Goal: Information Seeking & Learning: Learn about a topic

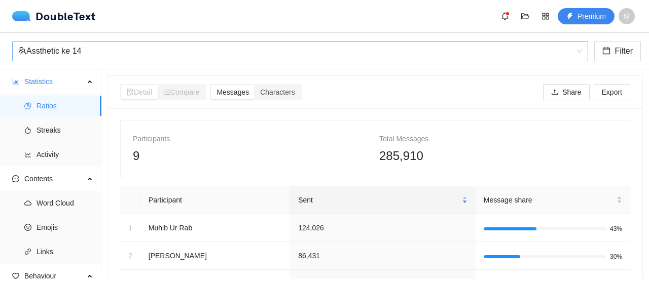
click at [242, 56] on div "Assthetic ke 14" at bounding box center [295, 51] width 555 height 19
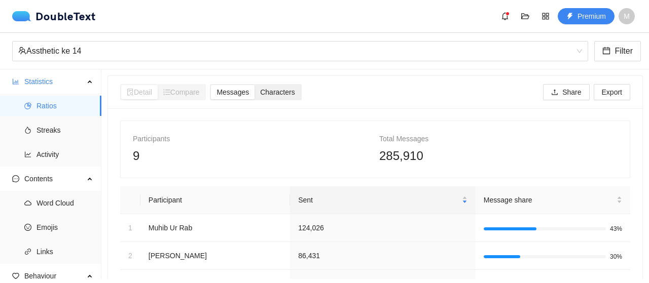
click at [278, 93] on span "Characters" at bounding box center [277, 92] width 34 height 8
click at [255, 85] on input "Characters" at bounding box center [255, 85] width 0 height 0
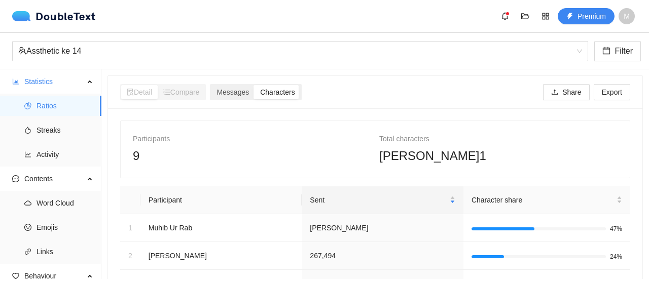
click at [284, 88] on span "Characters" at bounding box center [277, 92] width 34 height 8
click at [255, 85] on input "Characters" at bounding box center [255, 85] width 0 height 0
click at [158, 53] on div "Assthetic ke 14" at bounding box center [295, 51] width 555 height 19
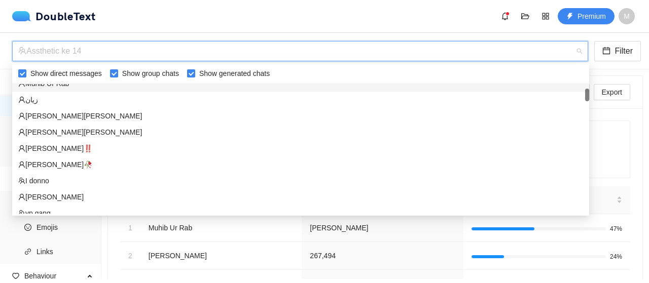
scroll to position [57, 0]
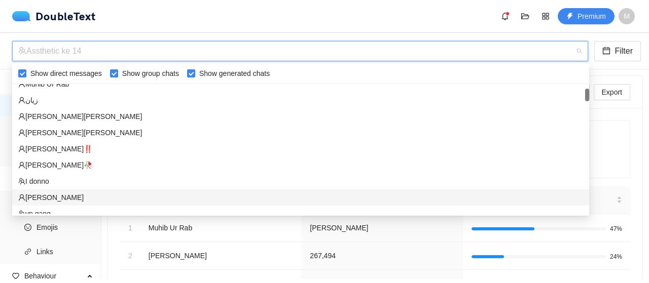
click at [69, 199] on div "‏‎[PERSON_NAME]‎‏" at bounding box center [300, 197] width 565 height 11
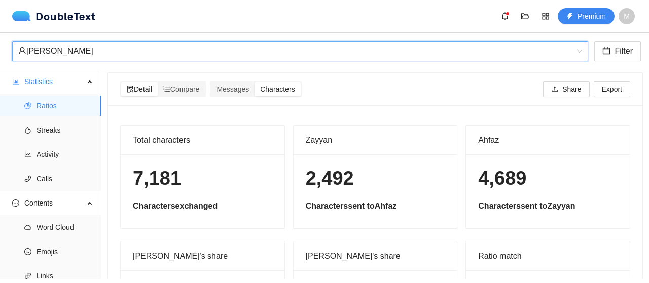
scroll to position [0, 0]
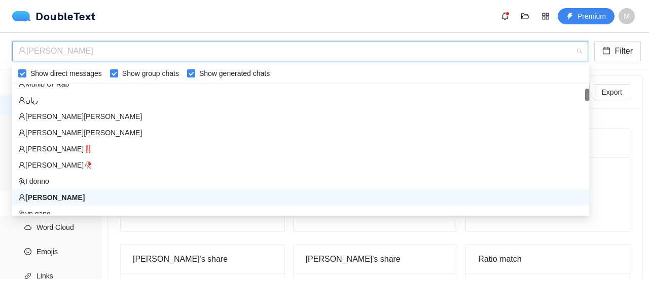
click at [103, 57] on div "‏‎[PERSON_NAME]‎‏" at bounding box center [295, 51] width 555 height 19
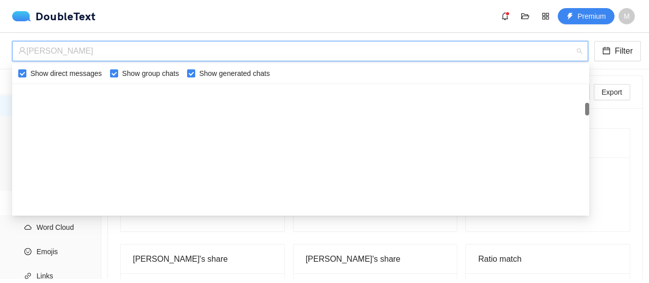
scroll to position [247, 0]
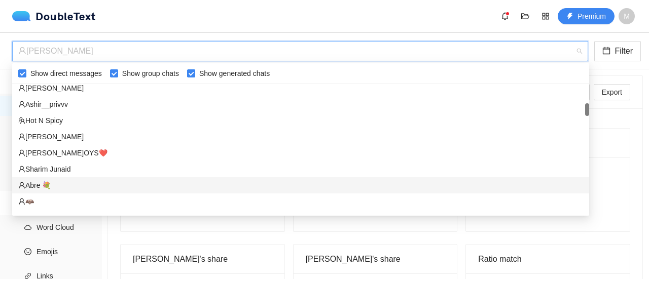
click at [76, 183] on div "‏‎Abre 💐‎‏" at bounding box center [300, 185] width 565 height 11
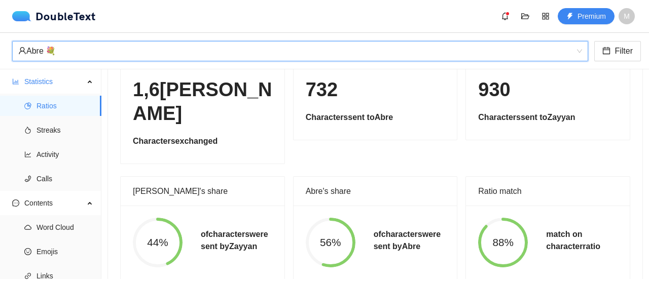
scroll to position [91, 0]
click at [147, 65] on div "‏‎Abre_💐‎‏ ‏‎Abre 💐‎‏ Filter" at bounding box center [324, 51] width 649 height 37
click at [145, 59] on div "‏‎Abre 💐‎‏" at bounding box center [295, 51] width 555 height 19
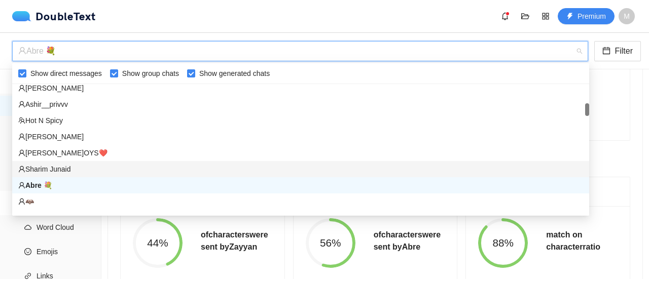
click at [90, 168] on div "Sharim Junaid" at bounding box center [300, 169] width 565 height 11
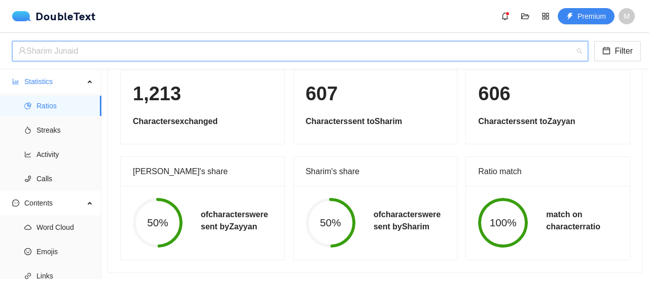
click at [113, 50] on div "Sharim Junaid" at bounding box center [295, 51] width 555 height 19
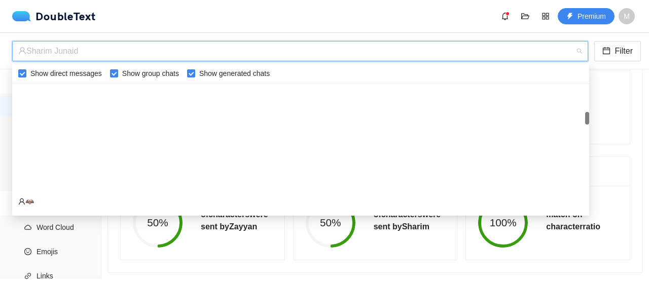
scroll to position [365, 0]
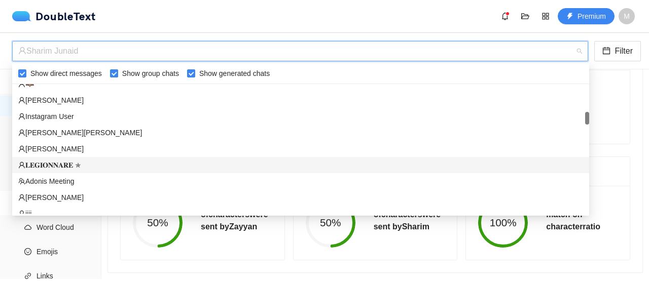
click at [63, 160] on div "𝐋𝐄𝐆𝐈𝐎𝐍𝐍𝐀𝐑𝐄 ✯" at bounding box center [300, 165] width 565 height 11
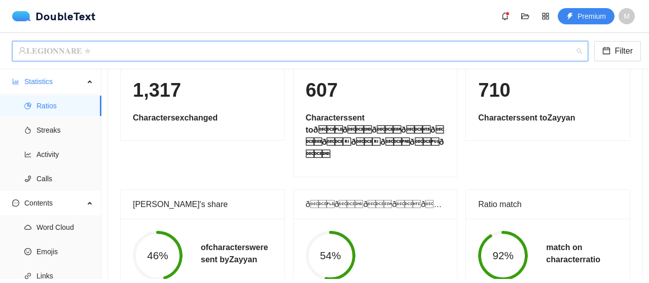
click at [94, 49] on div "𝐋𝐄𝐆𝐈𝐎𝐍𝐍𝐀𝐑𝐄 ✯" at bounding box center [295, 51] width 555 height 19
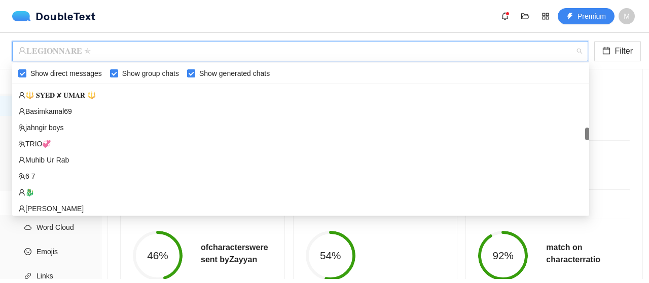
scroll to position [565, 0]
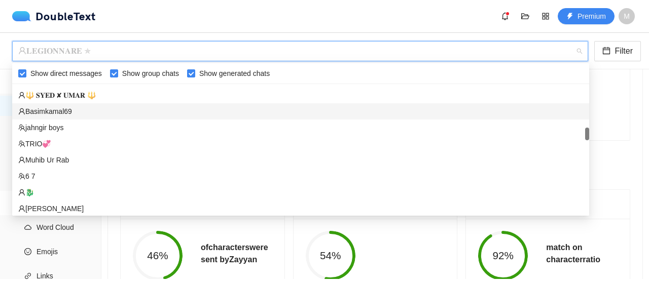
click at [72, 114] on div "‏‎Basimkamal69‎‏" at bounding box center [300, 111] width 565 height 11
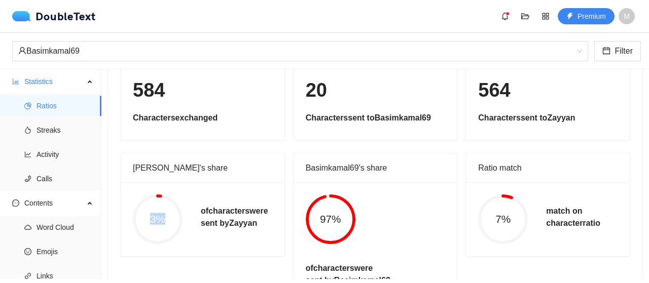
drag, startPoint x: 150, startPoint y: 208, endPoint x: 188, endPoint y: 223, distance: 40.6
click at [188, 223] on div "3%" at bounding box center [158, 220] width 68 height 50
click at [158, 57] on div "‏‎Basimkamal69‎‏" at bounding box center [295, 51] width 555 height 19
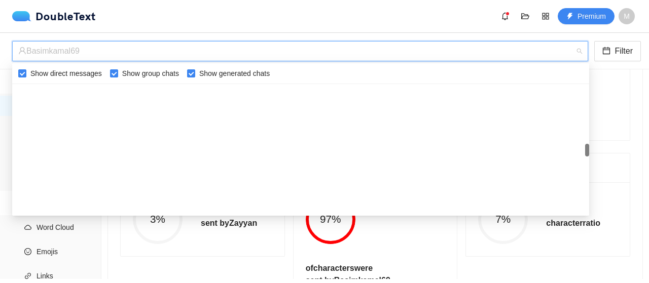
scroll to position [781, 0]
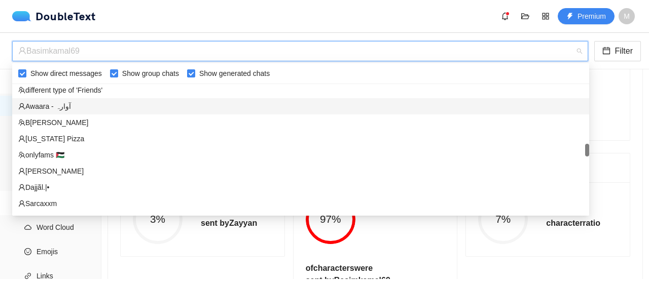
click at [79, 107] on div "‏Awaara - آوارہ‏" at bounding box center [300, 106] width 565 height 11
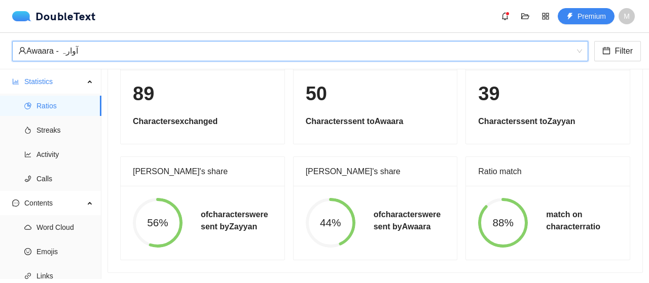
click at [88, 54] on div "‏Awaara - آوارہ‏" at bounding box center [295, 51] width 555 height 19
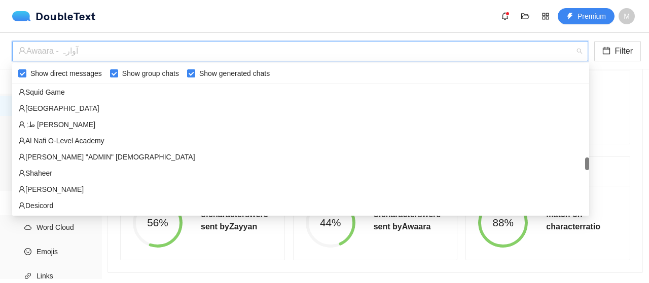
scroll to position [958, 0]
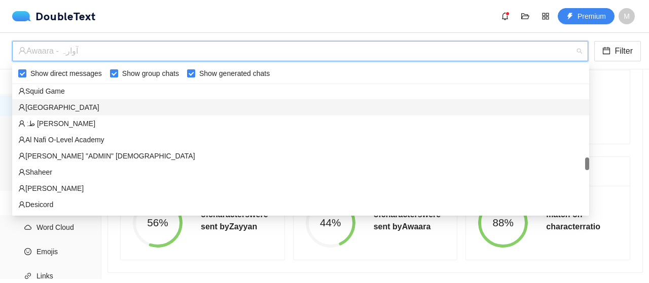
click at [93, 102] on div "[GEOGRAPHIC_DATA]" at bounding box center [300, 107] width 565 height 11
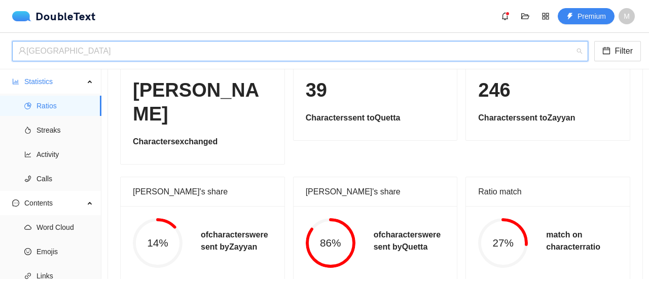
click at [93, 50] on div "[GEOGRAPHIC_DATA]" at bounding box center [295, 51] width 555 height 19
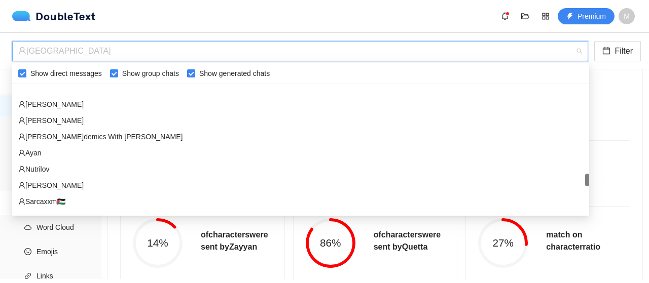
scroll to position [1169, 0]
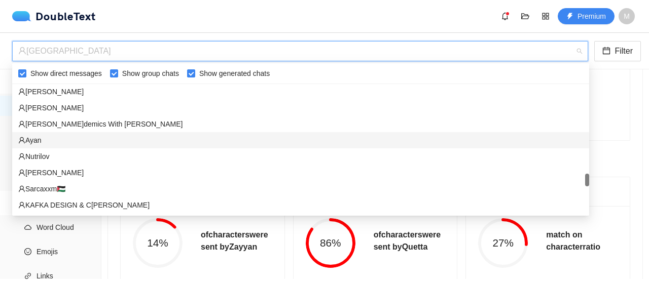
click at [90, 139] on div "‏‎Ayan‎‏" at bounding box center [300, 140] width 565 height 11
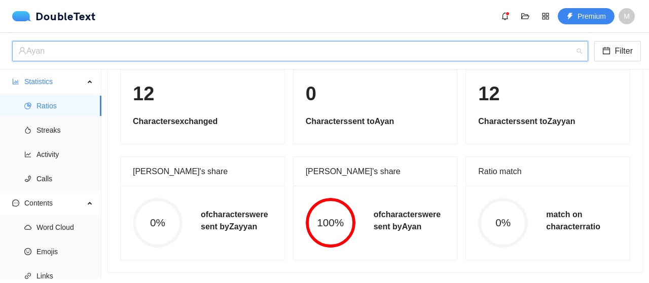
click at [166, 44] on div "‏‎Ayan‎‏" at bounding box center [295, 51] width 555 height 19
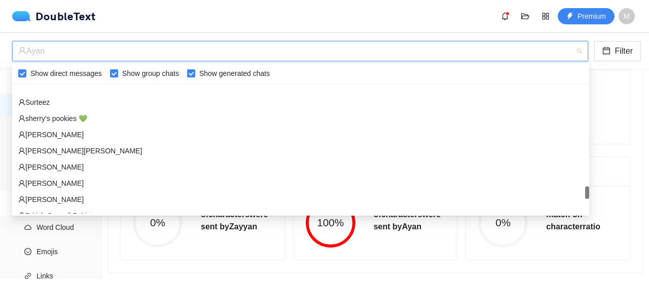
scroll to position [1370, 0]
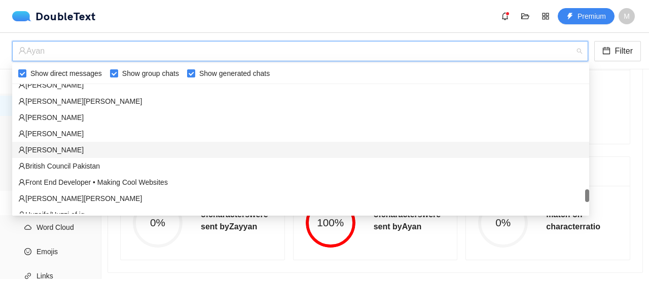
click at [80, 150] on div "‏‎[PERSON_NAME]‎‏" at bounding box center [300, 150] width 565 height 11
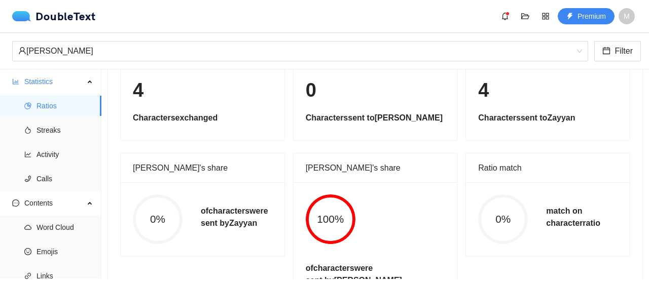
click at [120, 65] on div "‏‎[PERSON_NAME]‎‏ Filter" at bounding box center [324, 51] width 649 height 37
click at [118, 53] on div "‏‎[PERSON_NAME]‎‏" at bounding box center [295, 51] width 555 height 19
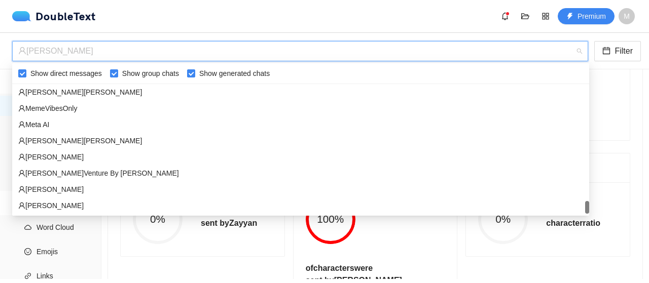
scroll to position [1524, 0]
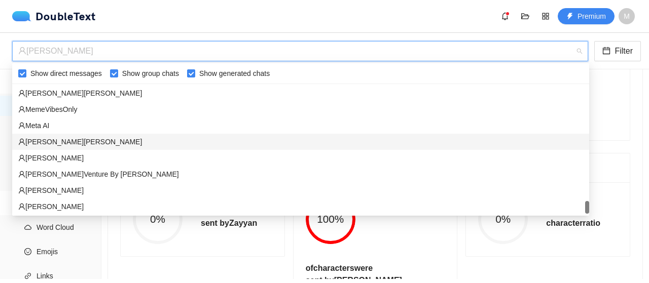
click at [72, 140] on div "‏‎[PERSON_NAME][PERSON_NAME]" at bounding box center [300, 141] width 565 height 11
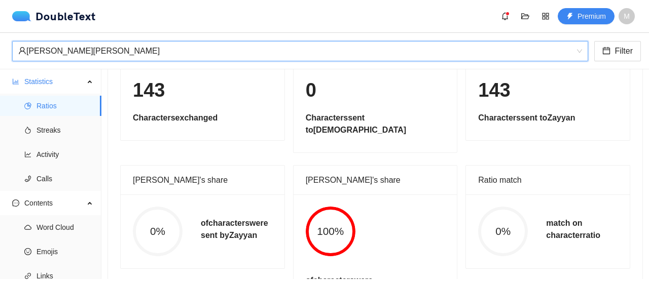
click at [142, 50] on div "‏‎[PERSON_NAME][PERSON_NAME]" at bounding box center [295, 51] width 555 height 19
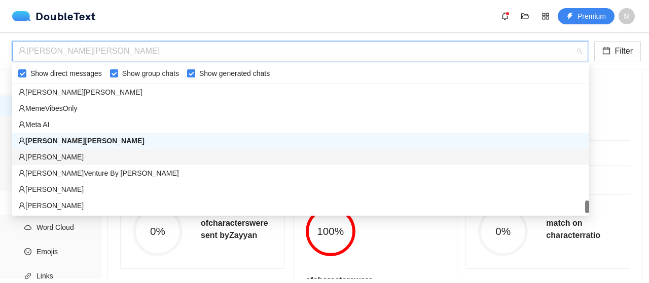
scroll to position [1521, 0]
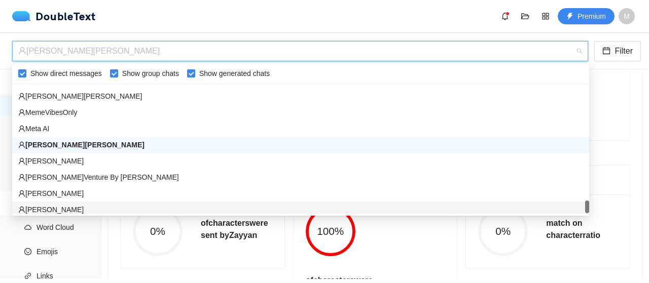
click at [77, 210] on div "[PERSON_NAME]" at bounding box center [300, 209] width 565 height 11
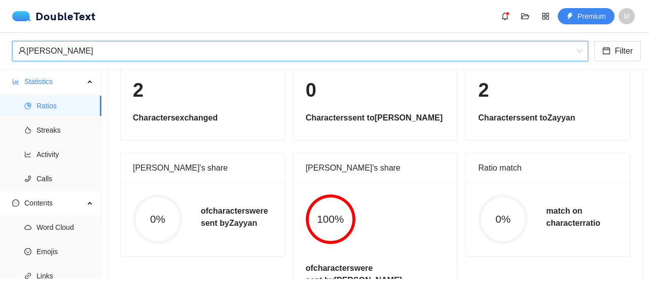
click at [203, 57] on div "[PERSON_NAME]" at bounding box center [295, 51] width 555 height 19
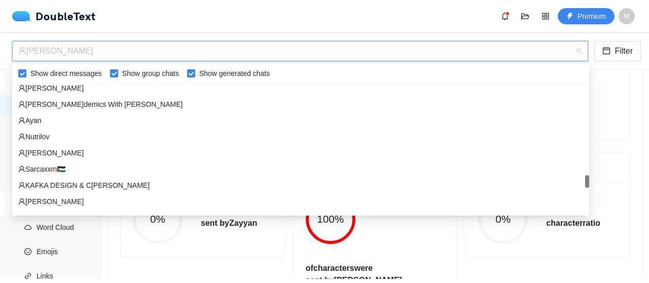
scroll to position [1188, 0]
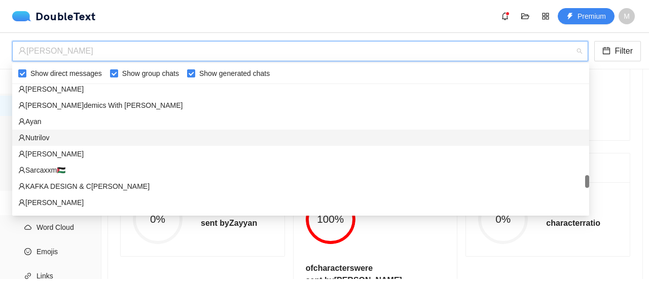
click at [90, 144] on div "Nutrilov" at bounding box center [300, 138] width 577 height 16
